Goal: Transaction & Acquisition: Purchase product/service

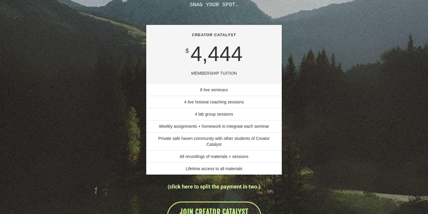
scroll to position [4212, 0]
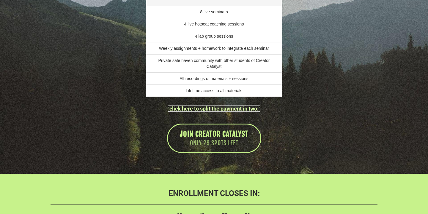
click at [231, 112] on link "(click here to split the payment in two.)" at bounding box center [214, 109] width 93 height 6
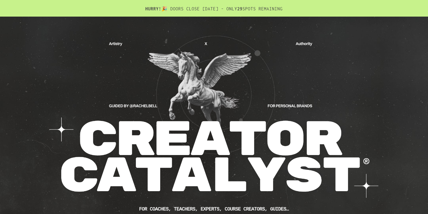
scroll to position [4266, 0]
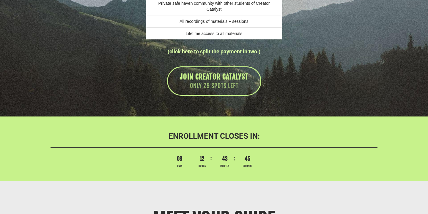
scroll to position [4270, 0]
